Goal: Task Accomplishment & Management: Complete application form

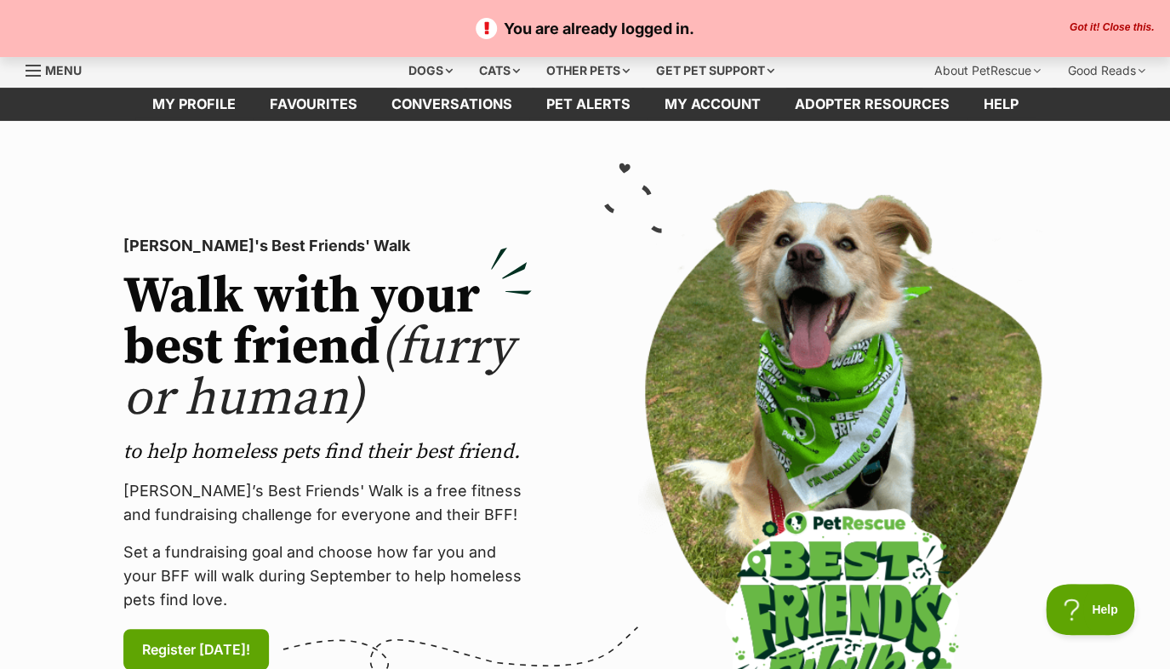
click at [1121, 27] on button "Got it! Close this." at bounding box center [1112, 28] width 94 height 14
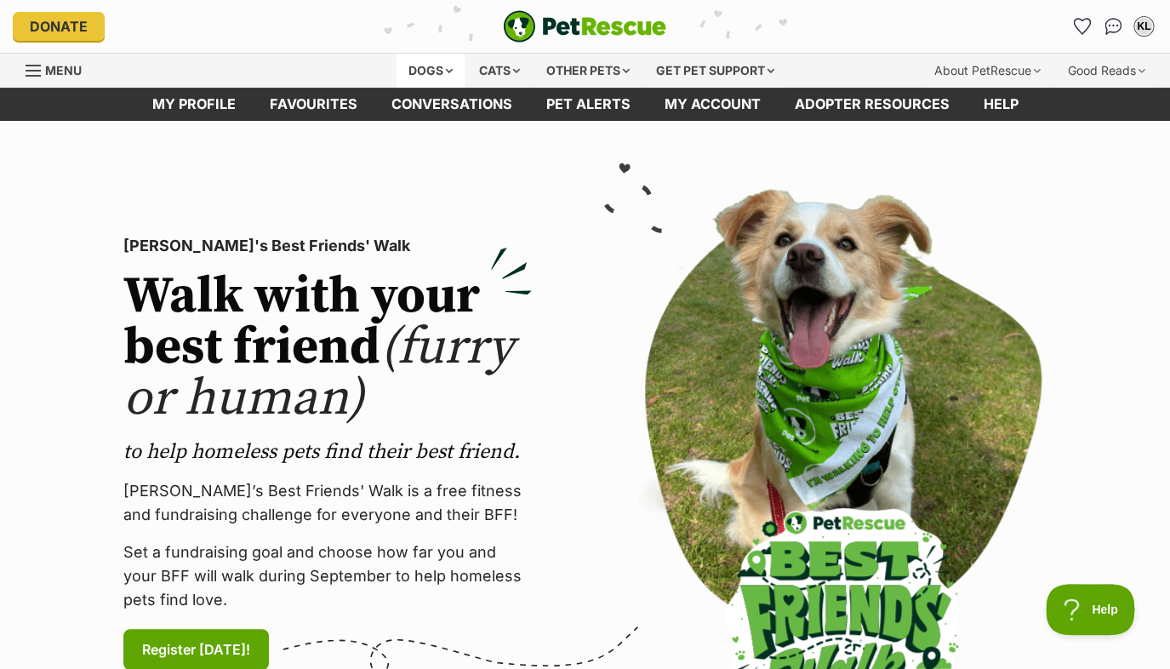
click at [430, 66] on div "Dogs" at bounding box center [431, 71] width 68 height 34
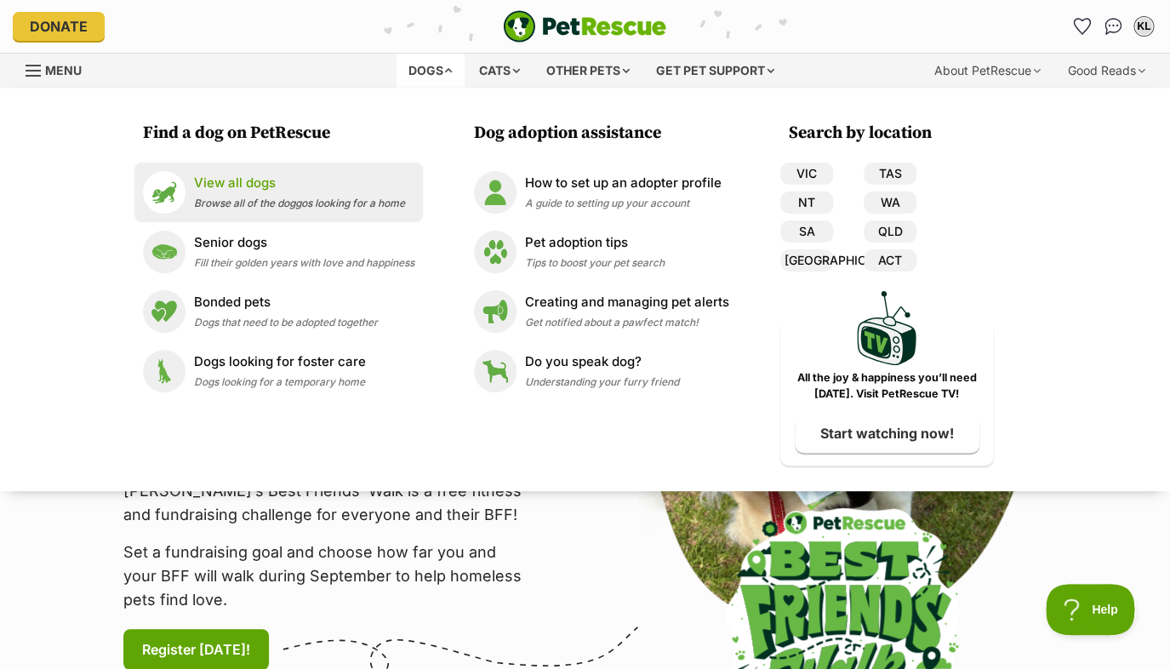
click at [257, 179] on p "View all dogs" at bounding box center [299, 184] width 211 height 20
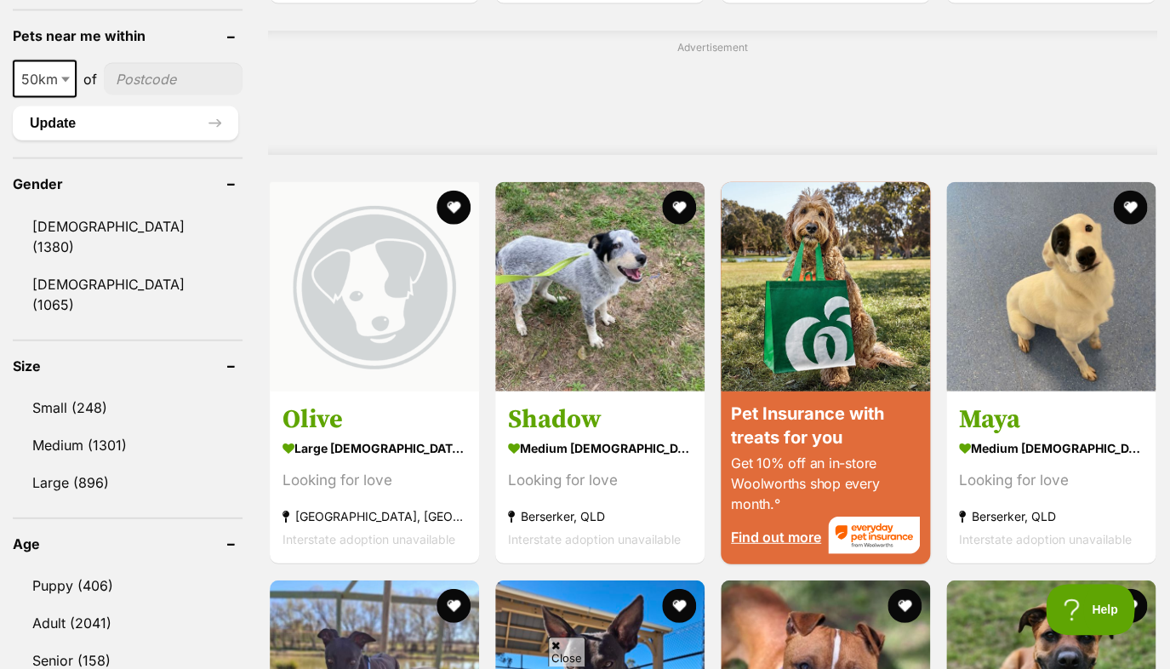
scroll to position [1335, 0]
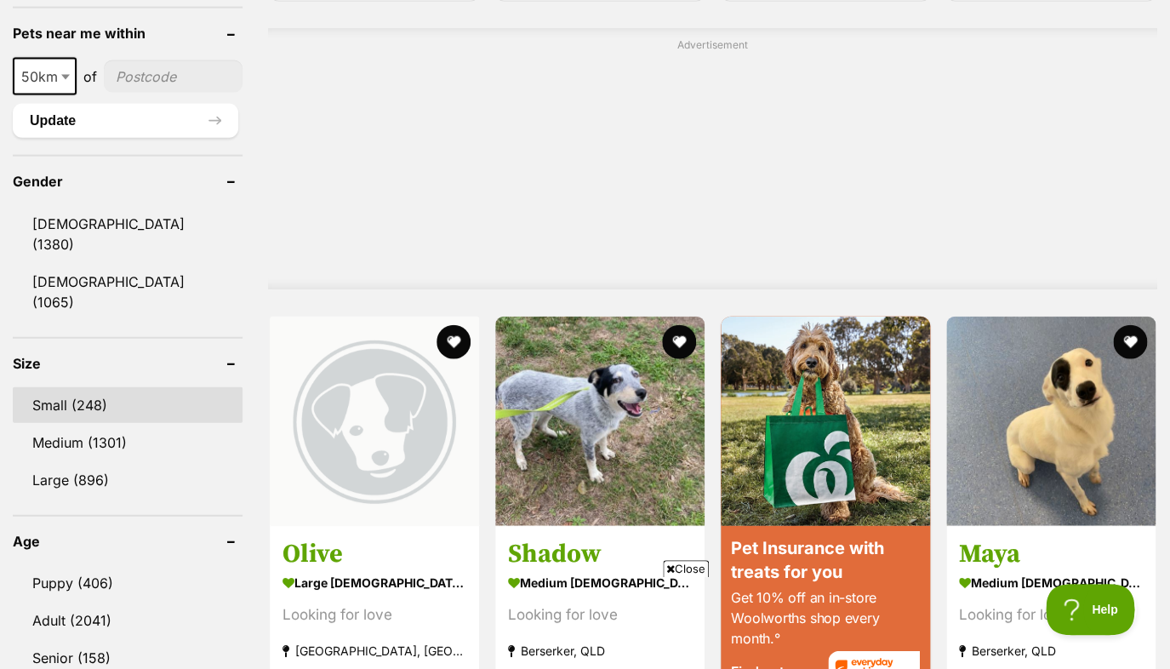
click at [121, 387] on link "Small (248)" at bounding box center [128, 405] width 230 height 36
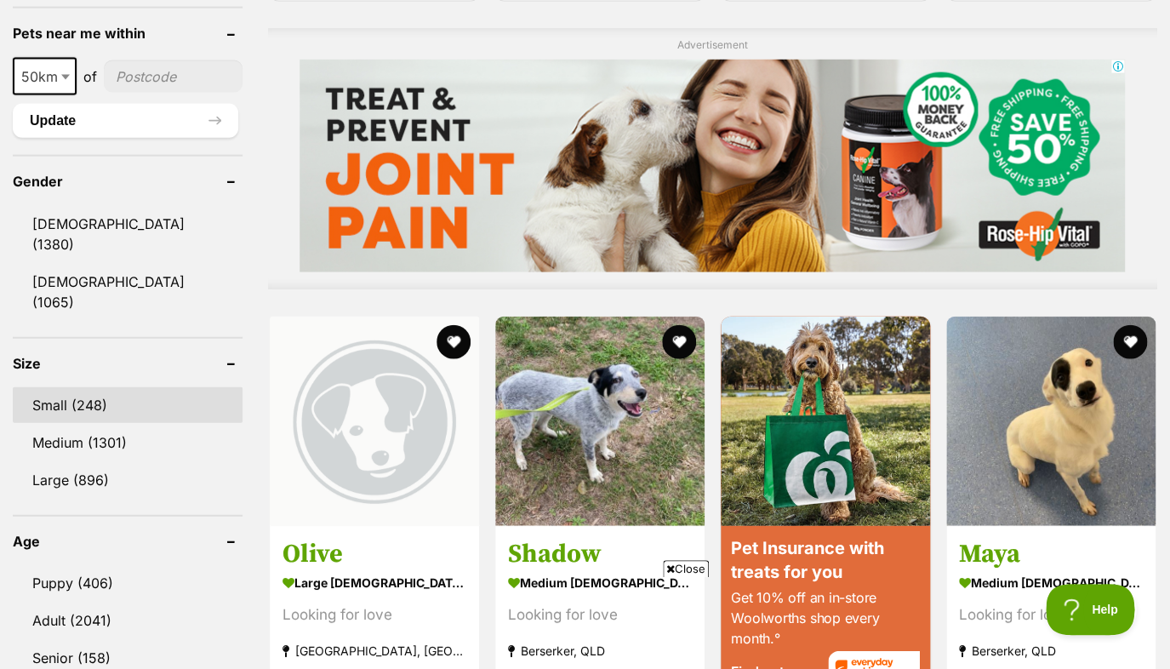
scroll to position [0, 0]
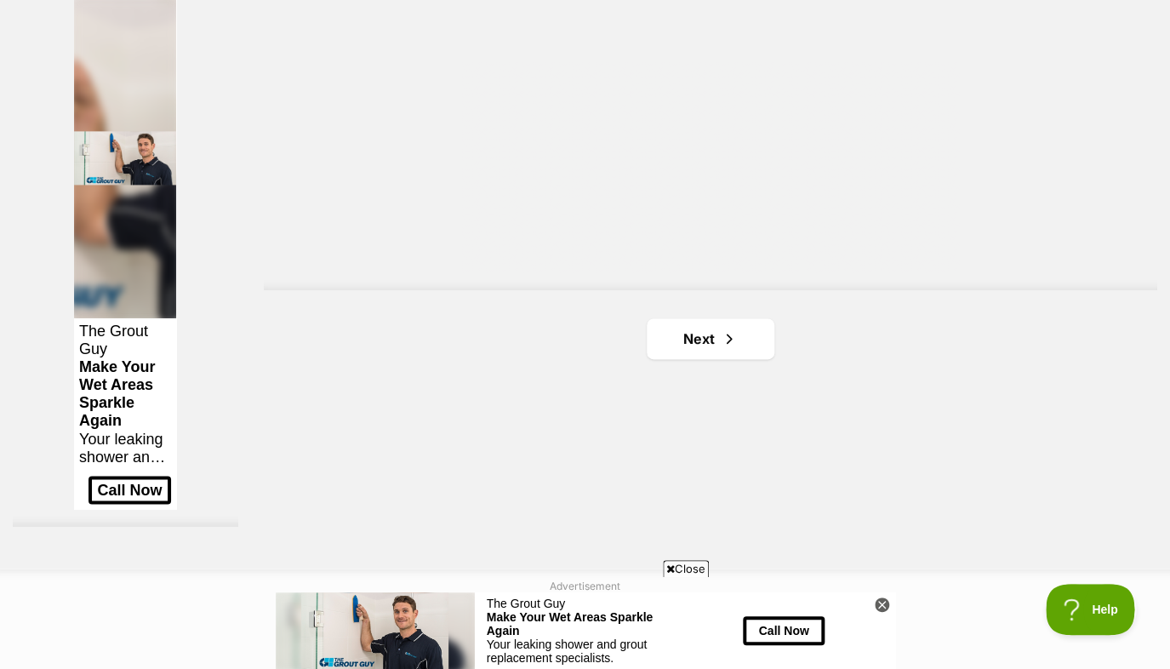
scroll to position [3076, 0]
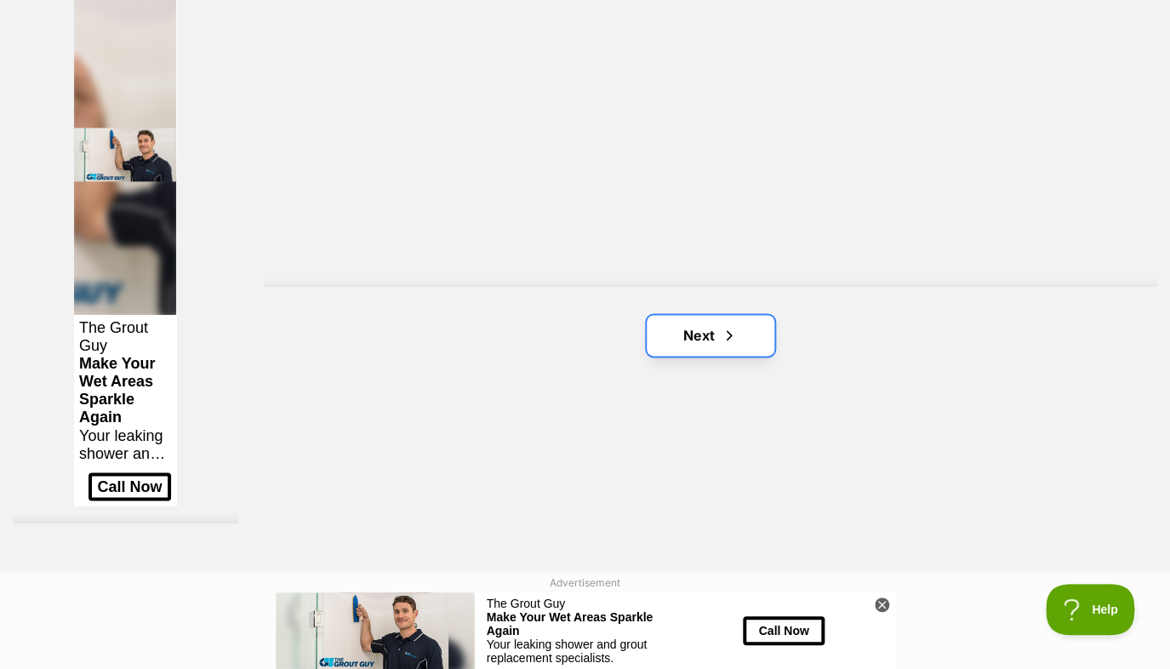
click at [692, 329] on link "Next" at bounding box center [711, 335] width 128 height 41
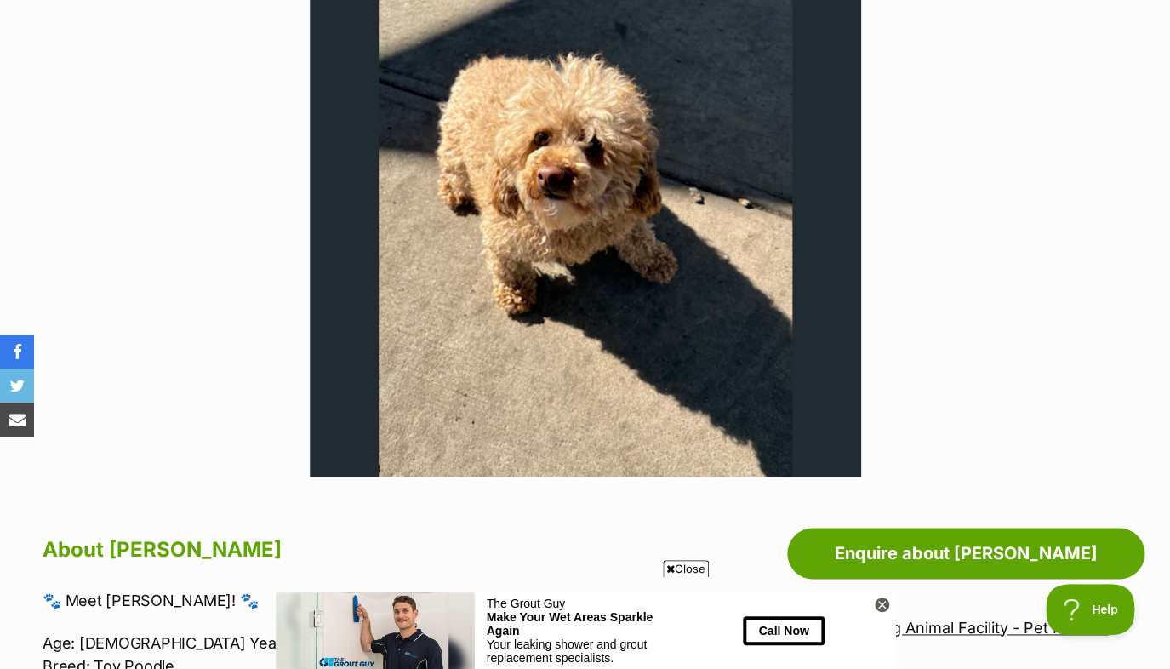
scroll to position [428, 0]
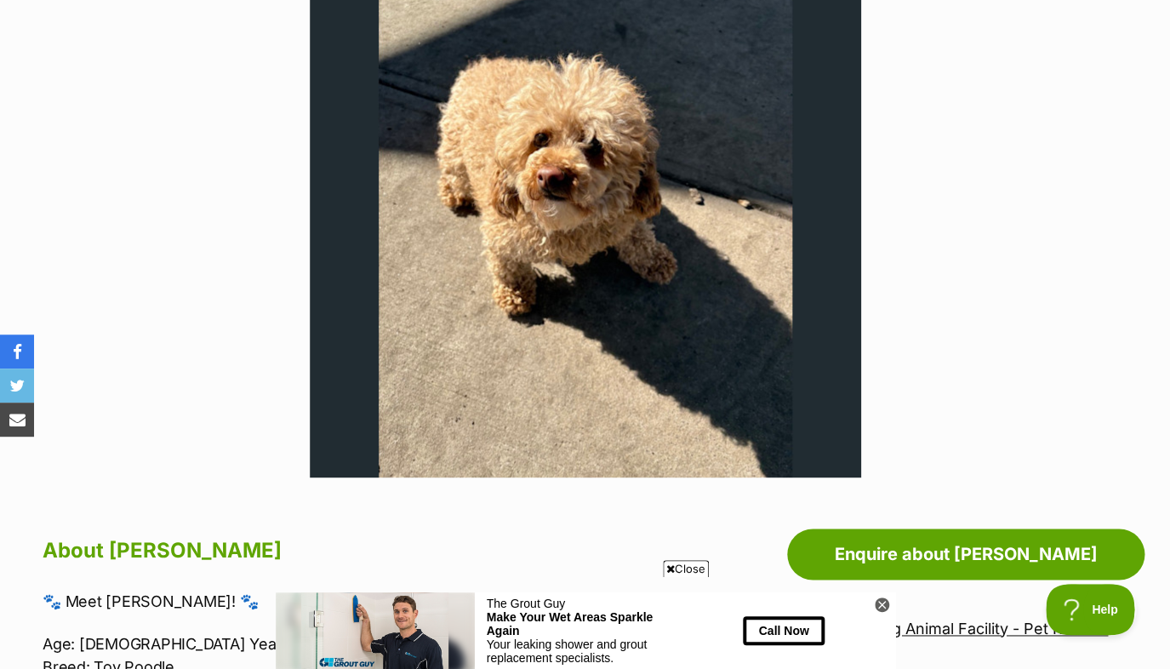
click at [662, 206] on img at bounding box center [586, 202] width 552 height 552
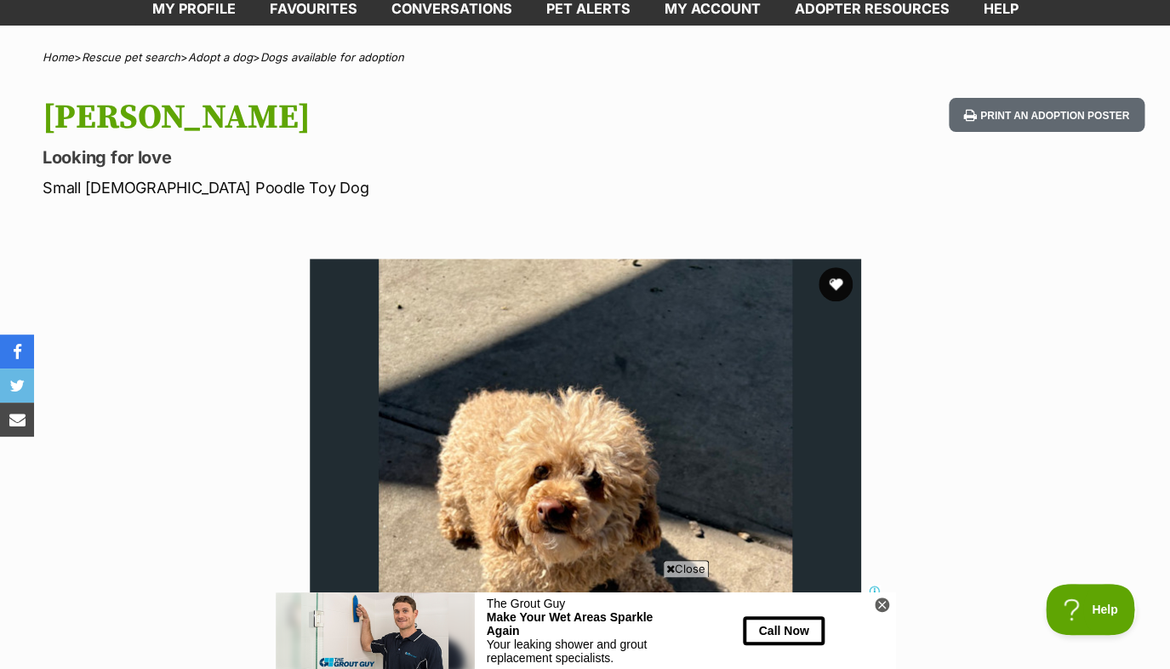
scroll to position [222, 0]
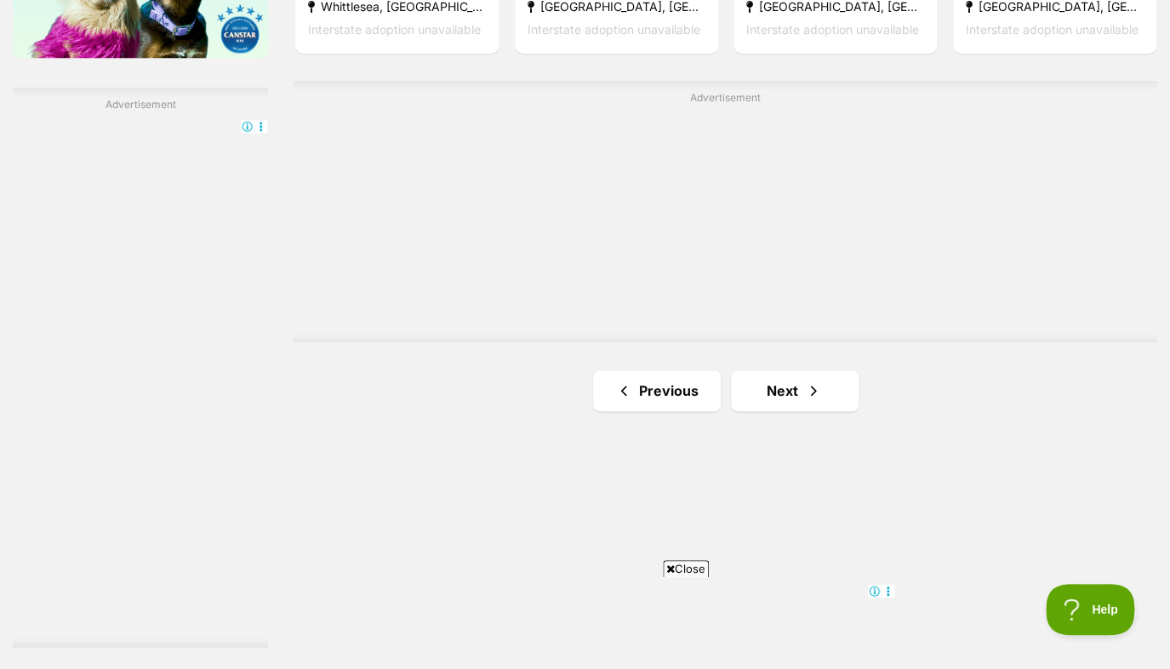
scroll to position [2927, 0]
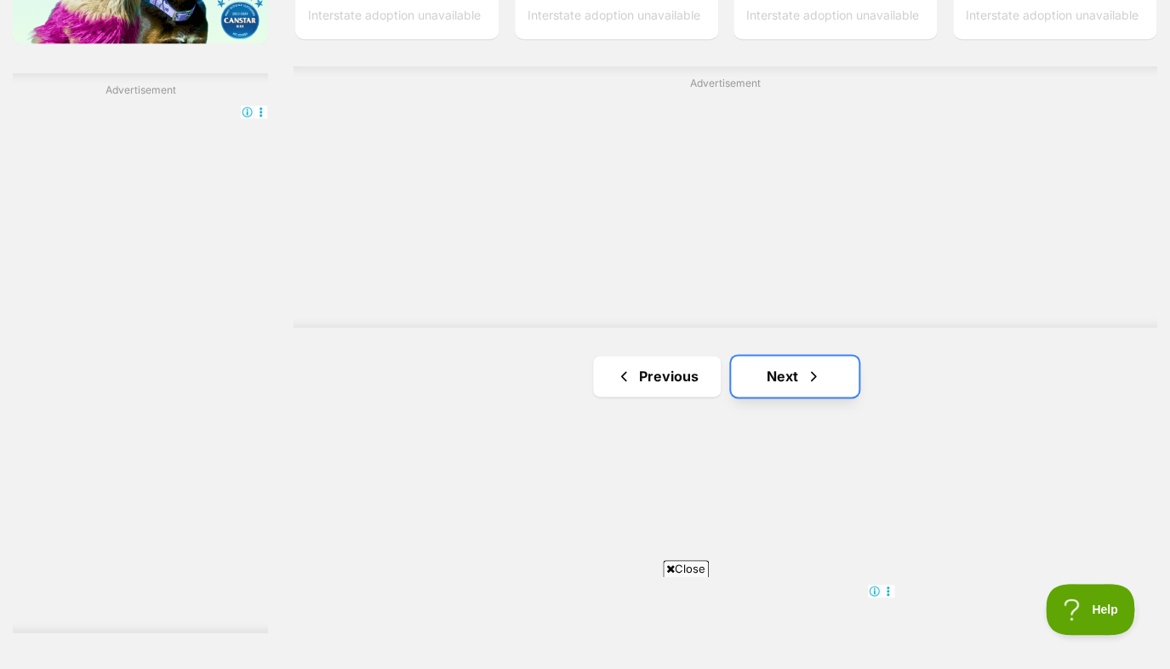
click at [802, 374] on link "Next" at bounding box center [795, 376] width 128 height 41
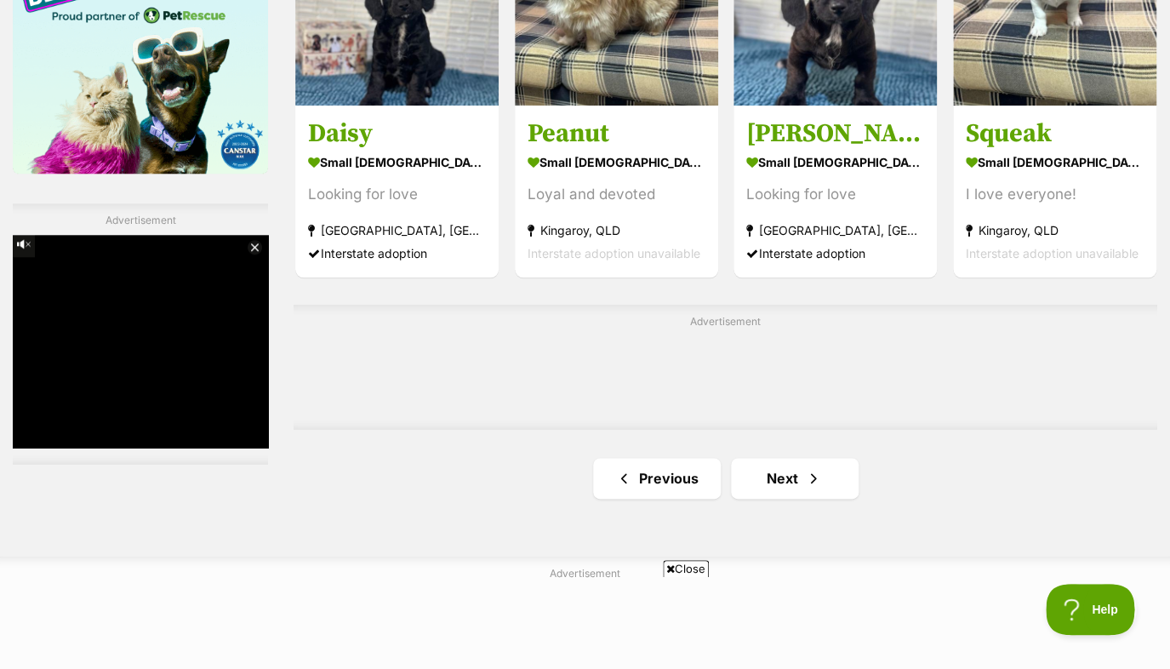
scroll to position [2798, 0]
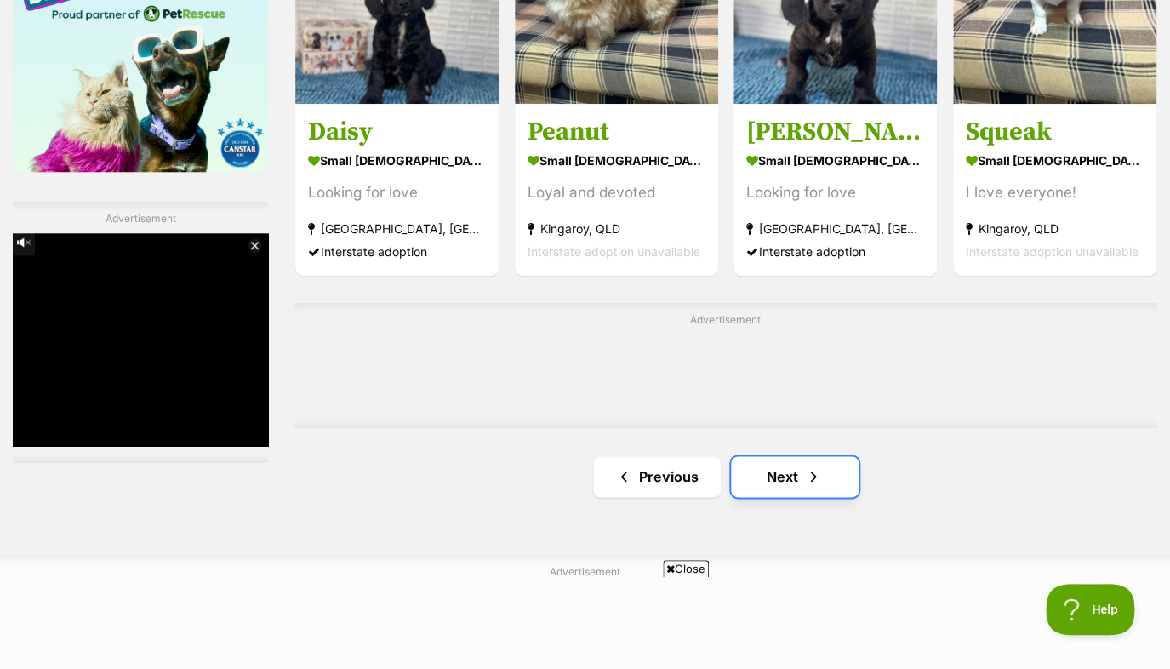
click at [816, 484] on span "Next page" at bounding box center [813, 476] width 17 height 20
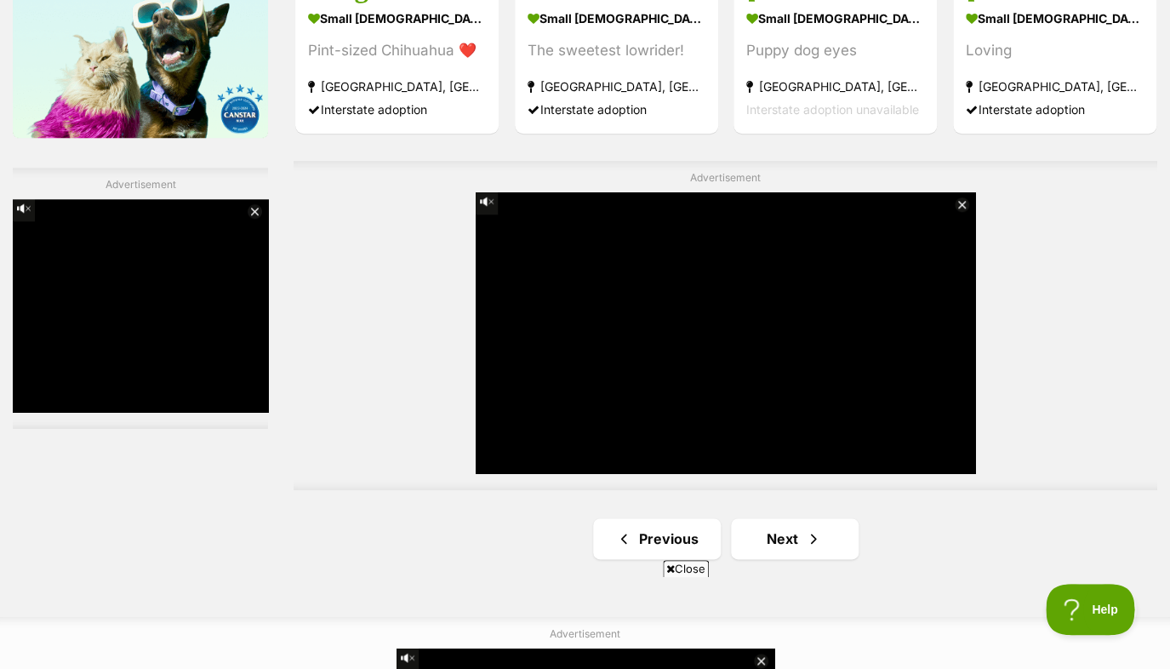
scroll to position [2916, 0]
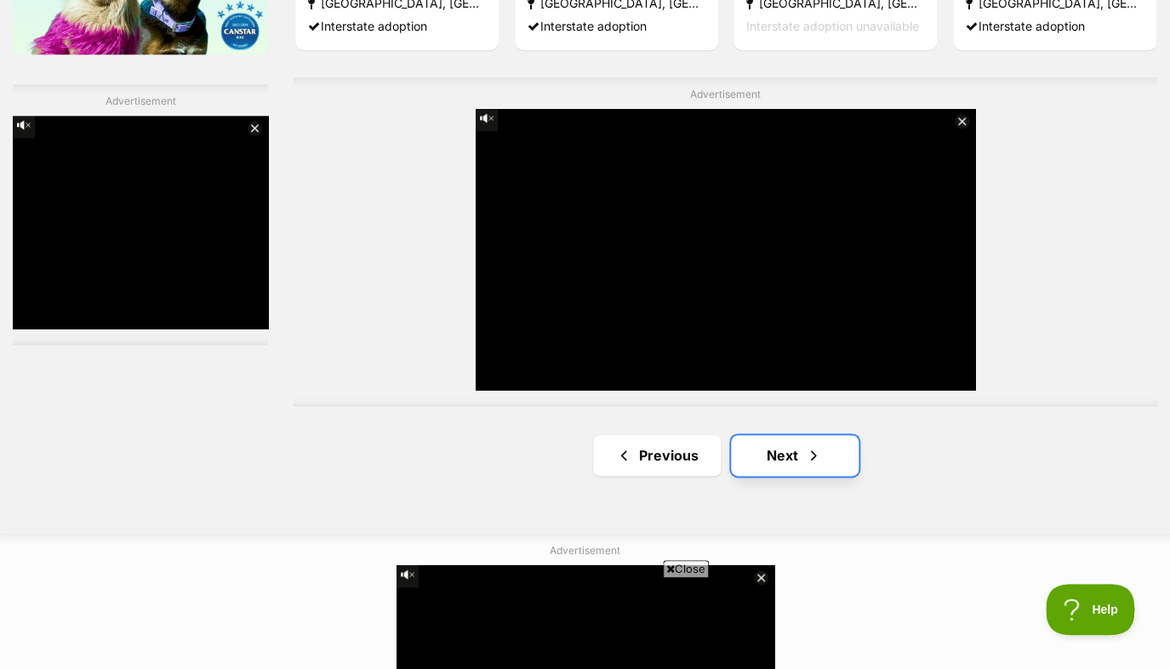
click at [834, 459] on link "Next" at bounding box center [795, 455] width 128 height 41
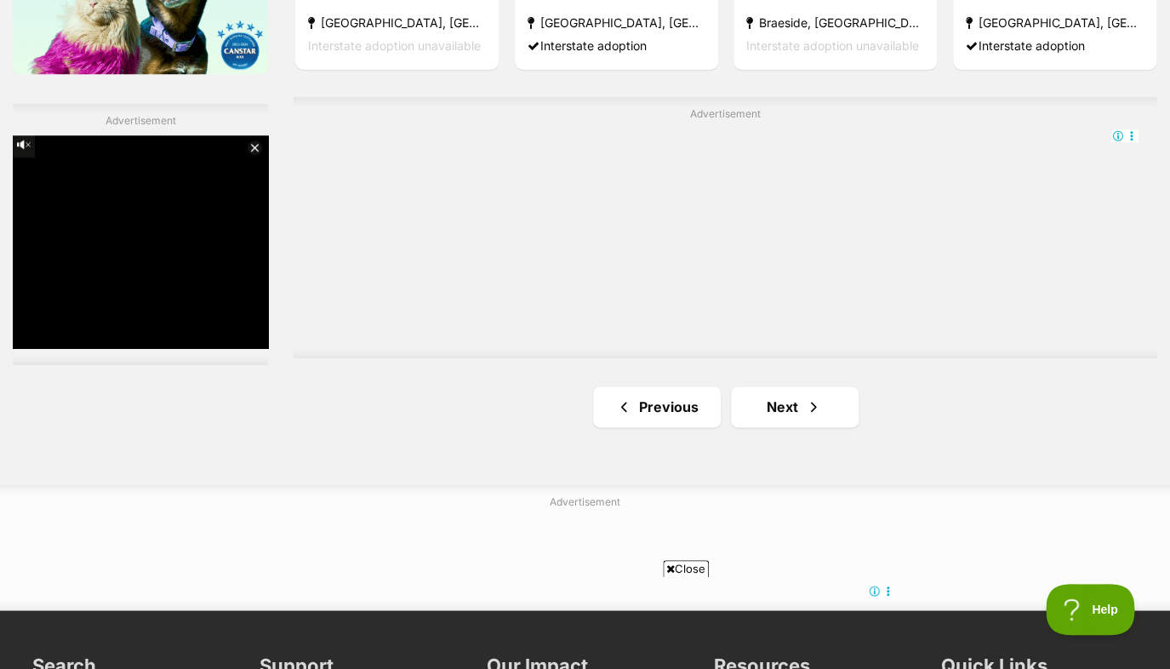
scroll to position [2897, 0]
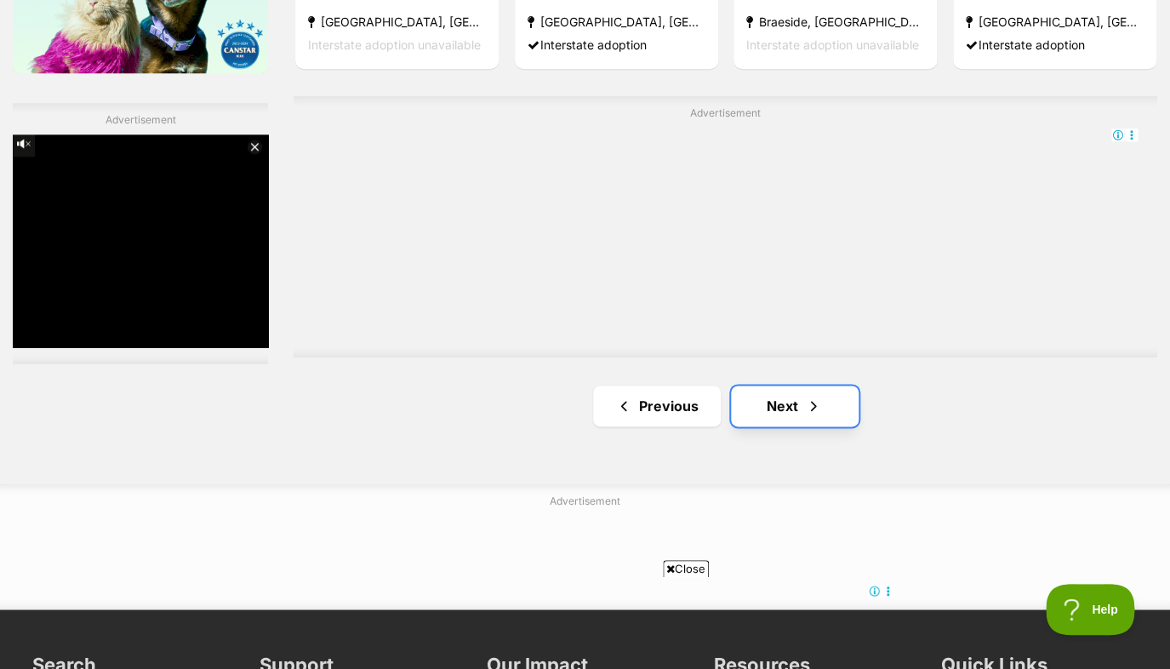
click at [779, 409] on link "Next" at bounding box center [795, 406] width 128 height 41
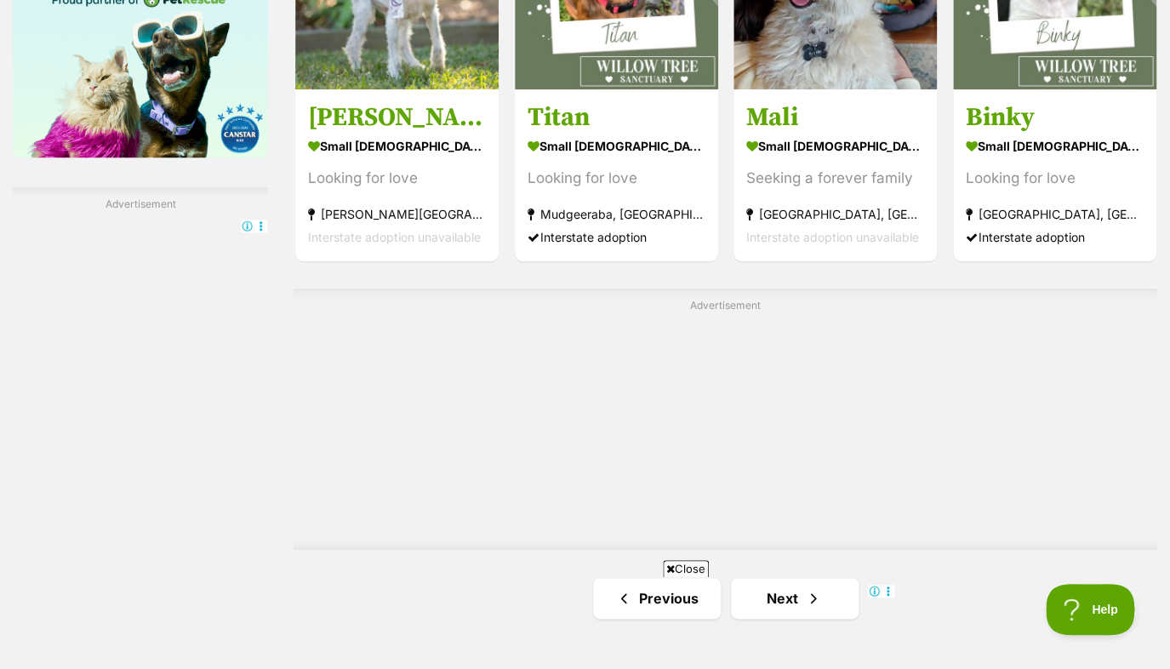
scroll to position [3002, 0]
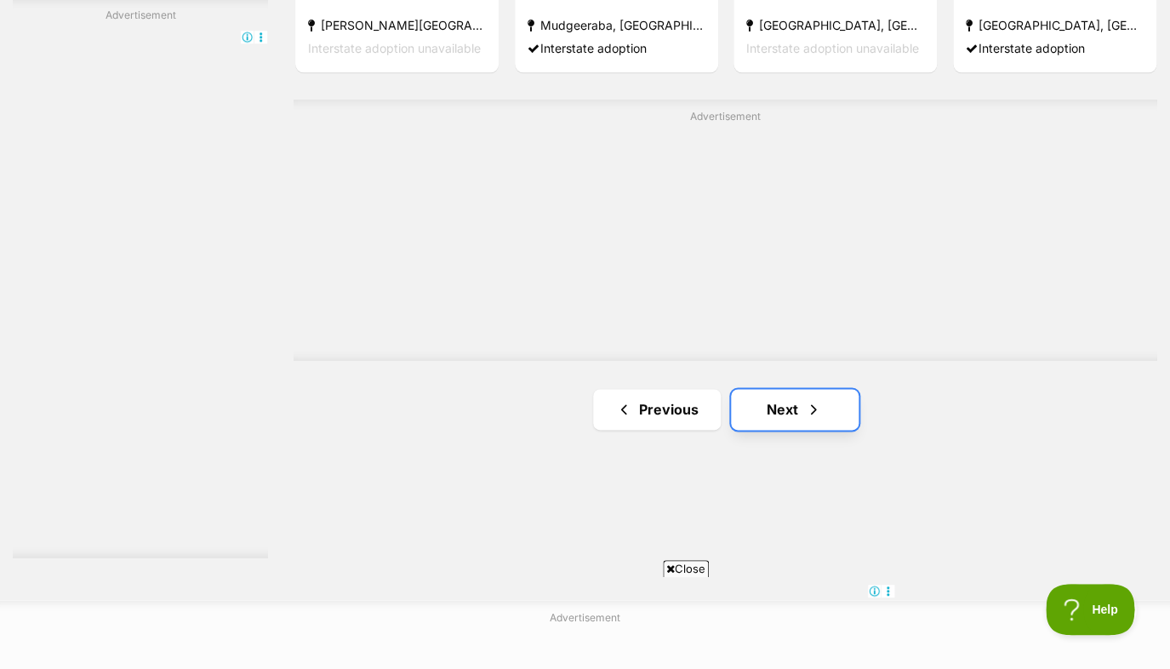
click at [810, 419] on span "Next page" at bounding box center [813, 409] width 17 height 20
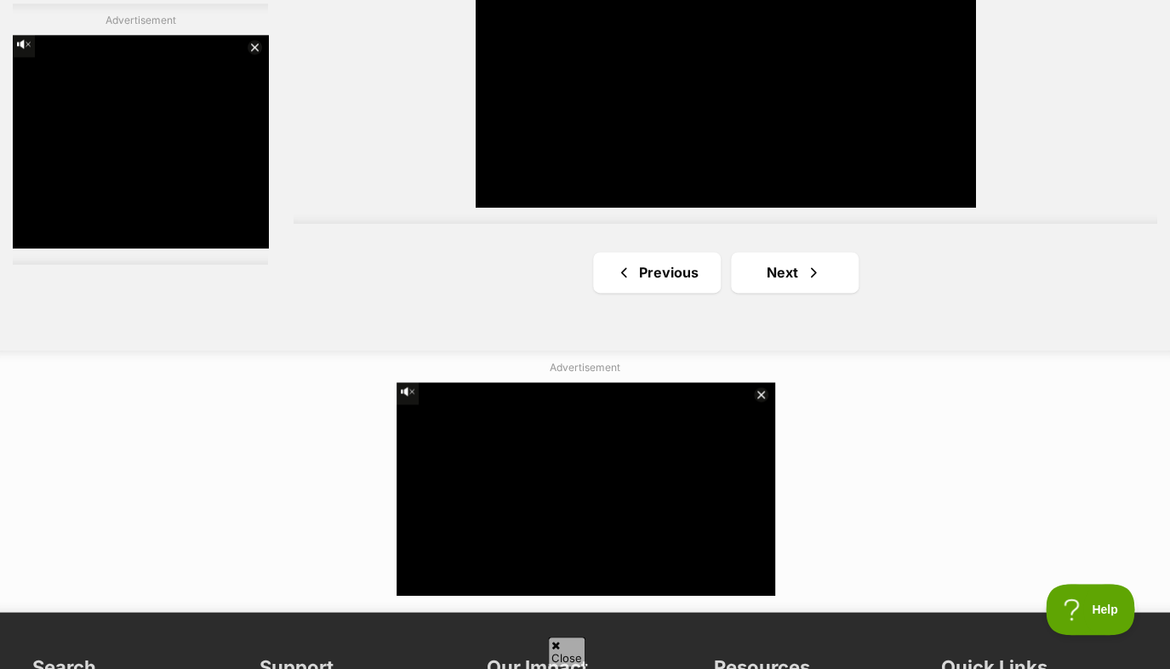
scroll to position [3108, 0]
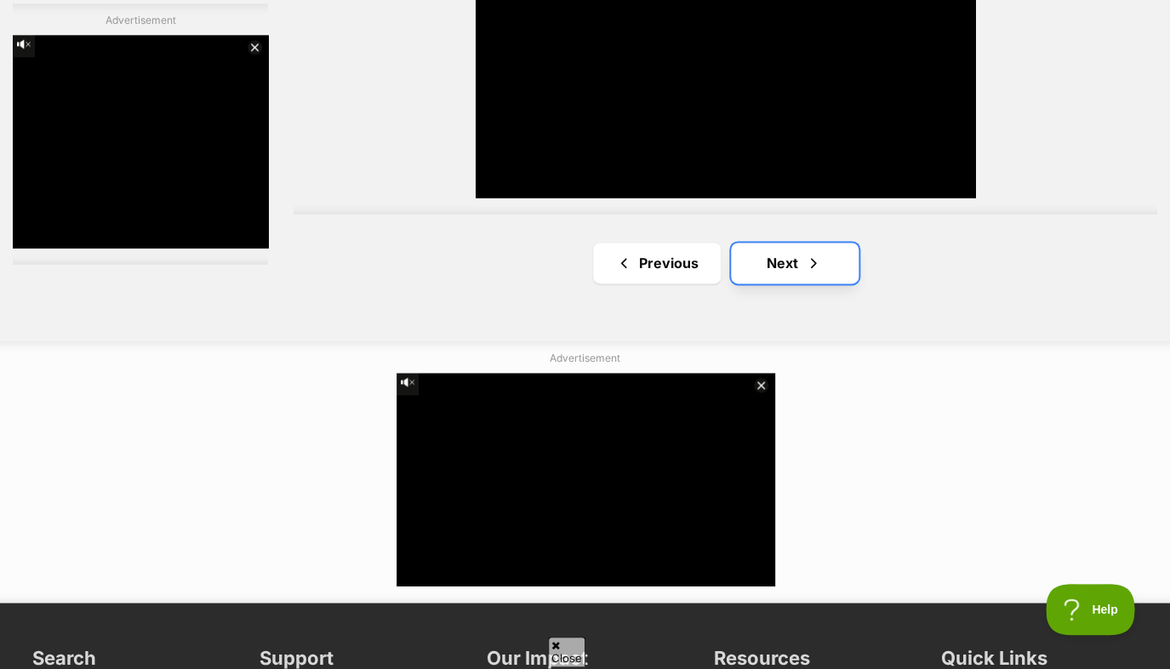
click at [792, 260] on link "Next" at bounding box center [795, 263] width 128 height 41
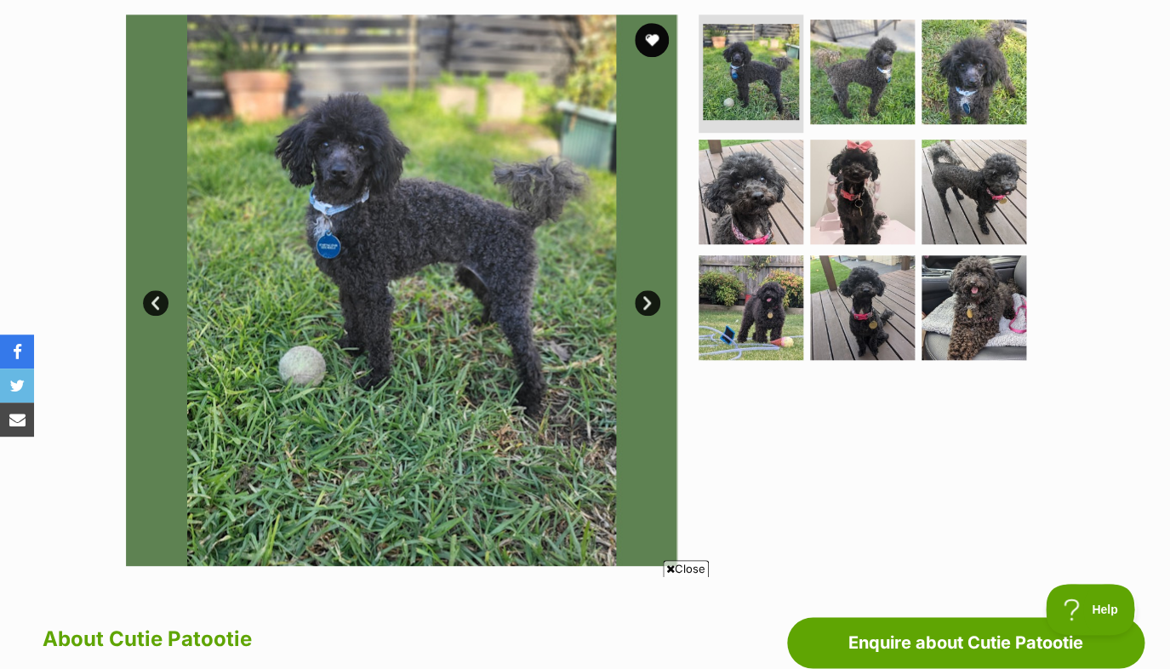
click at [648, 298] on link "Next" at bounding box center [648, 303] width 26 height 26
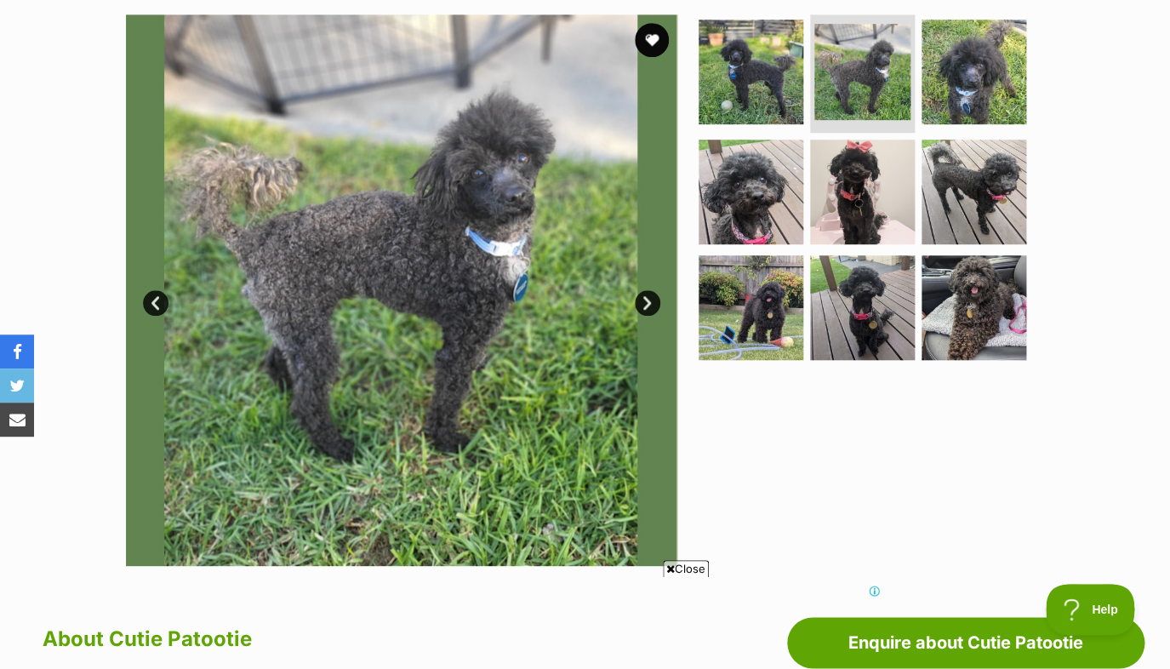
click at [648, 298] on link "Next" at bounding box center [648, 303] width 26 height 26
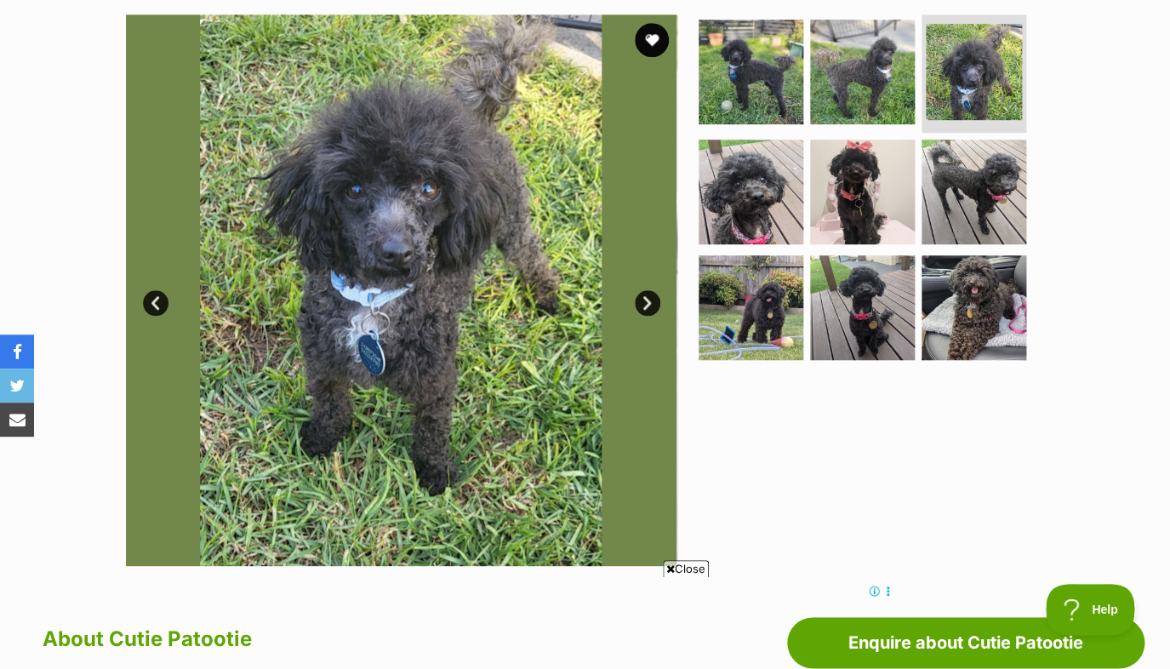
click at [648, 298] on link "Next" at bounding box center [648, 303] width 26 height 26
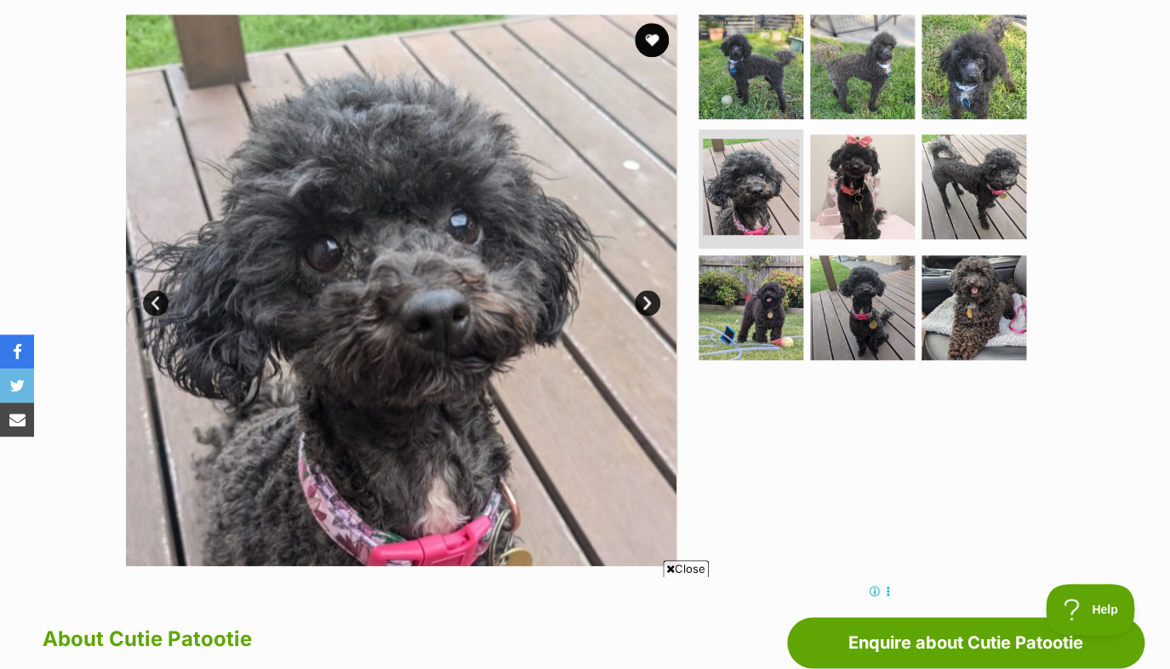
click at [648, 298] on link "Next" at bounding box center [648, 303] width 26 height 26
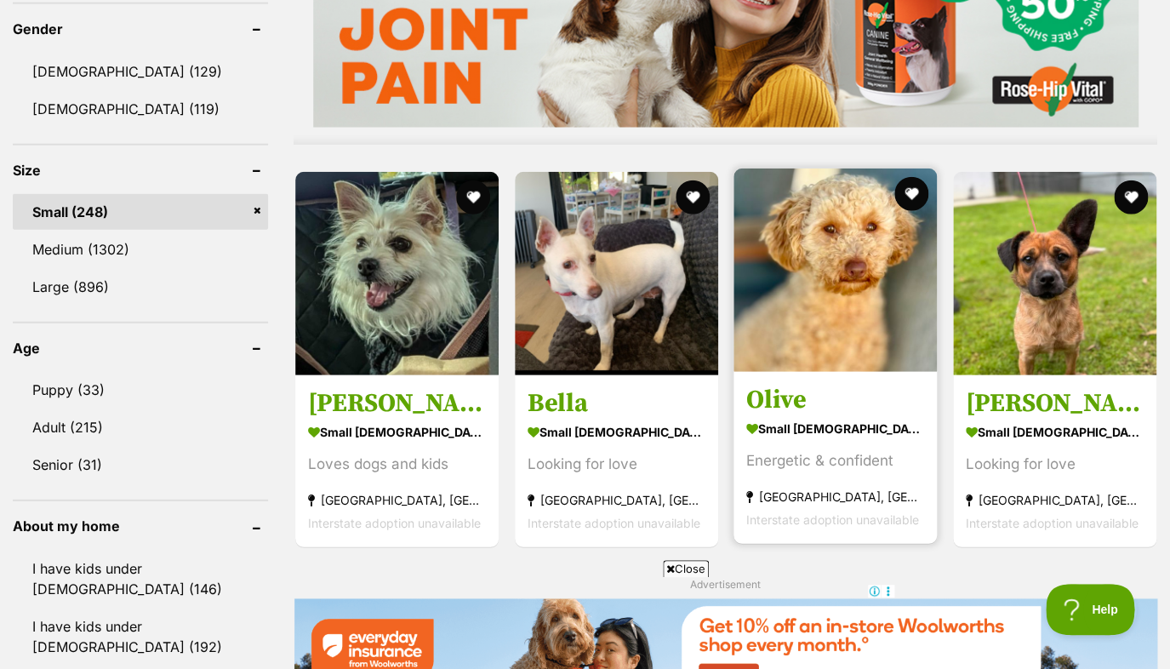
click at [788, 483] on section "small female Dog Energetic & confident Hoppers Crossing, VIC Interstate adoptio…" at bounding box center [836, 473] width 178 height 115
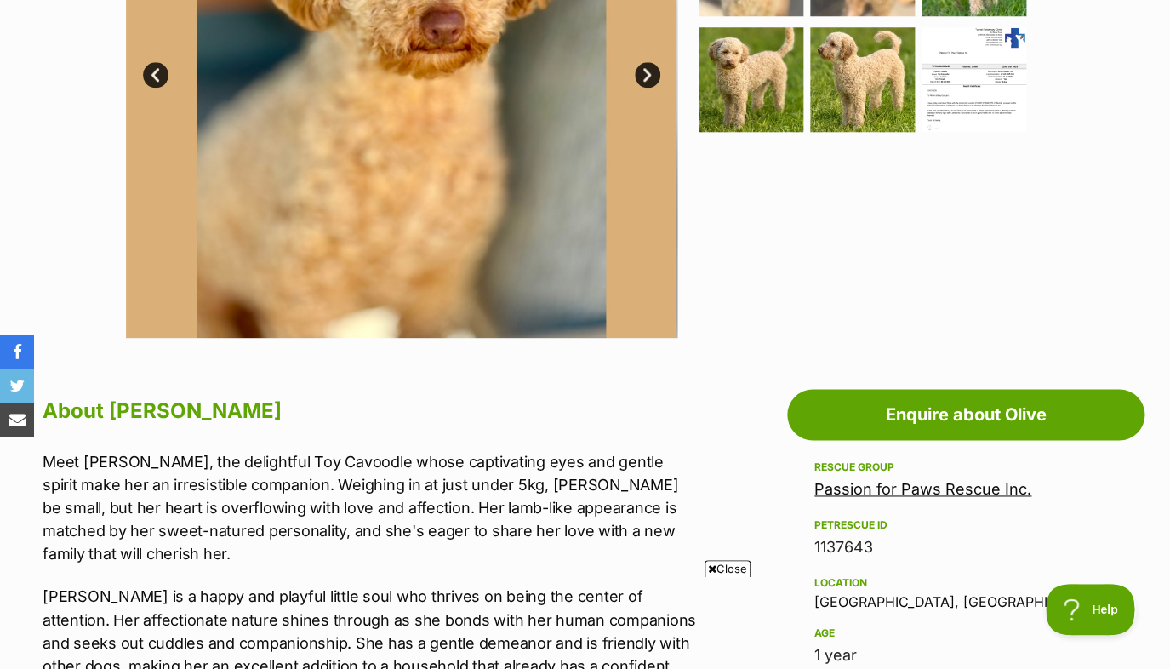
scroll to position [577, 0]
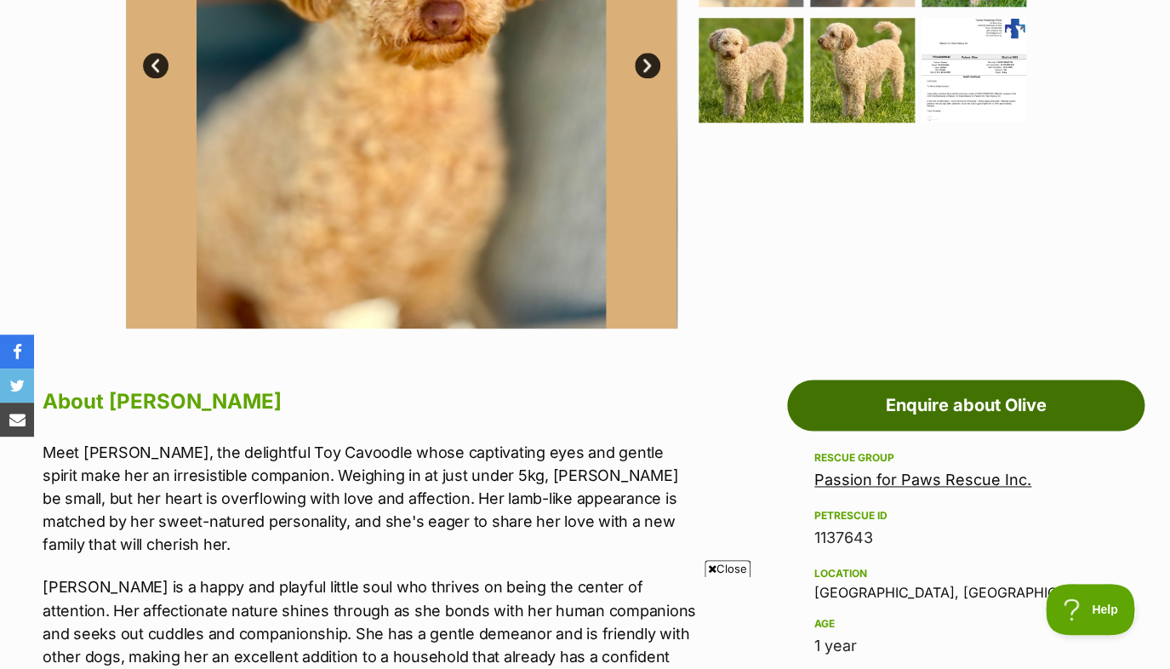
click at [963, 404] on link "Enquire about Olive" at bounding box center [966, 405] width 358 height 51
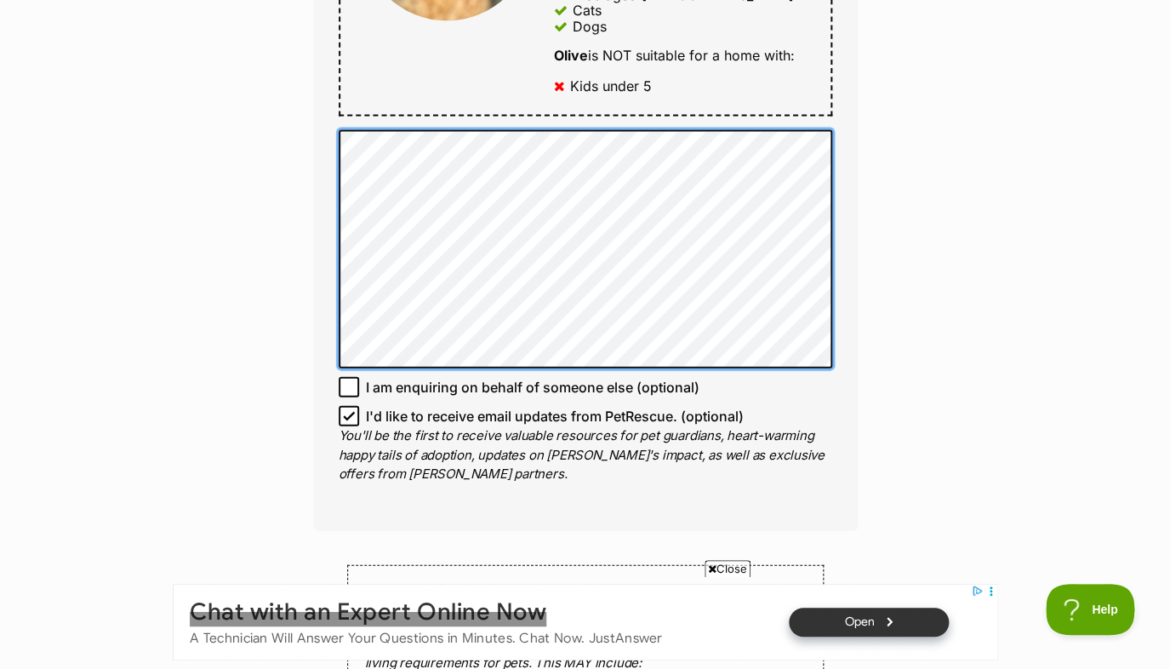
scroll to position [1163, 0]
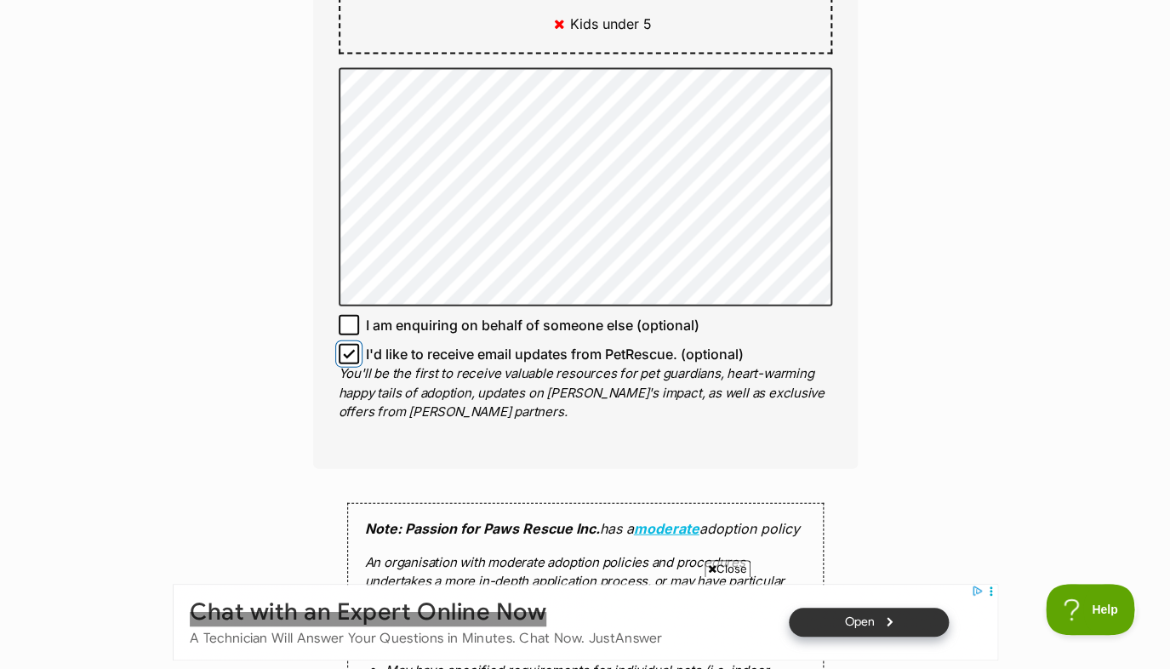
click at [352, 363] on input "I'd like to receive email updates from PetRescue. (optional)" at bounding box center [349, 353] width 20 height 20
checkbox input "false"
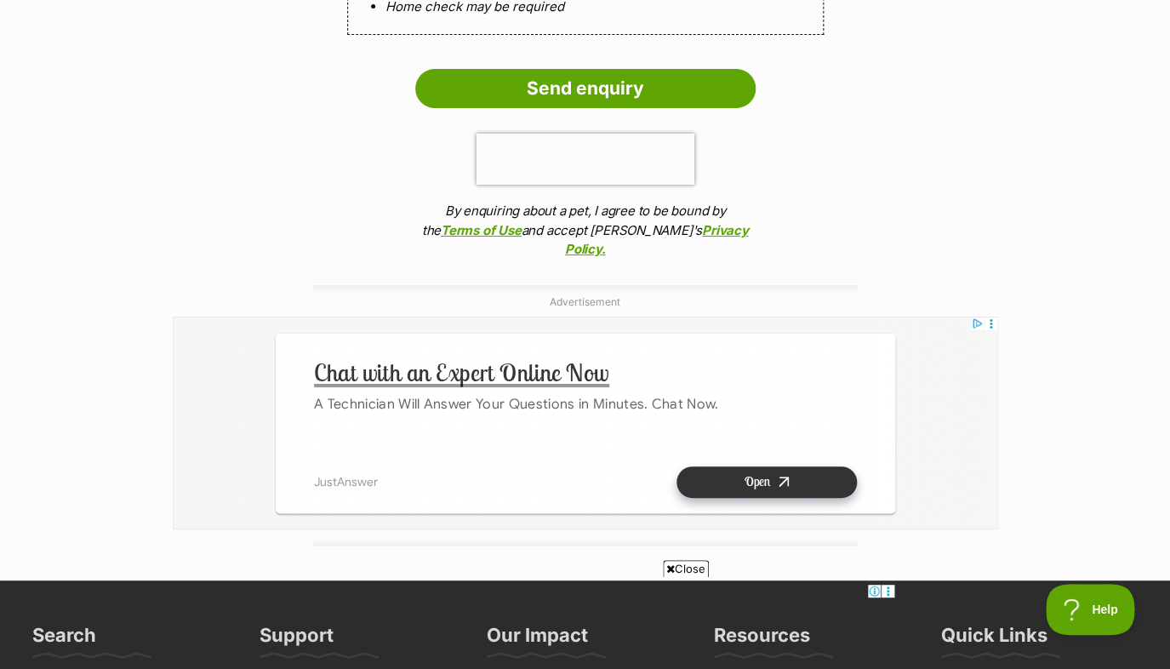
scroll to position [2220, 0]
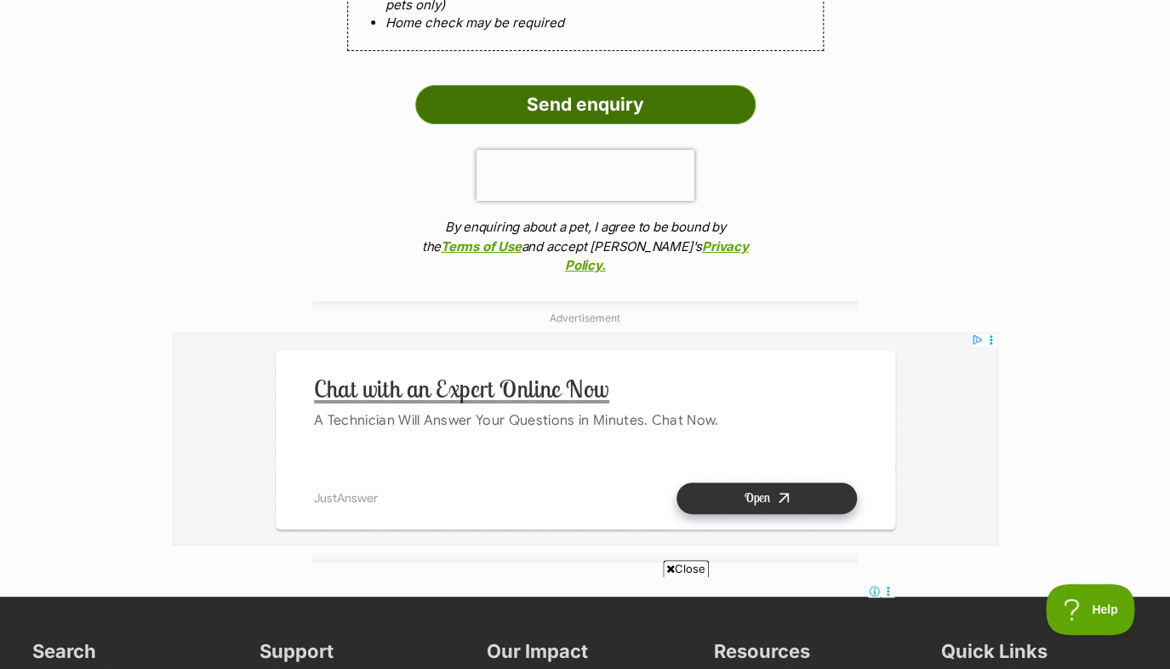
click at [670, 115] on input "Send enquiry" at bounding box center [585, 104] width 341 height 39
